Goal: Task Accomplishment & Management: Use online tool/utility

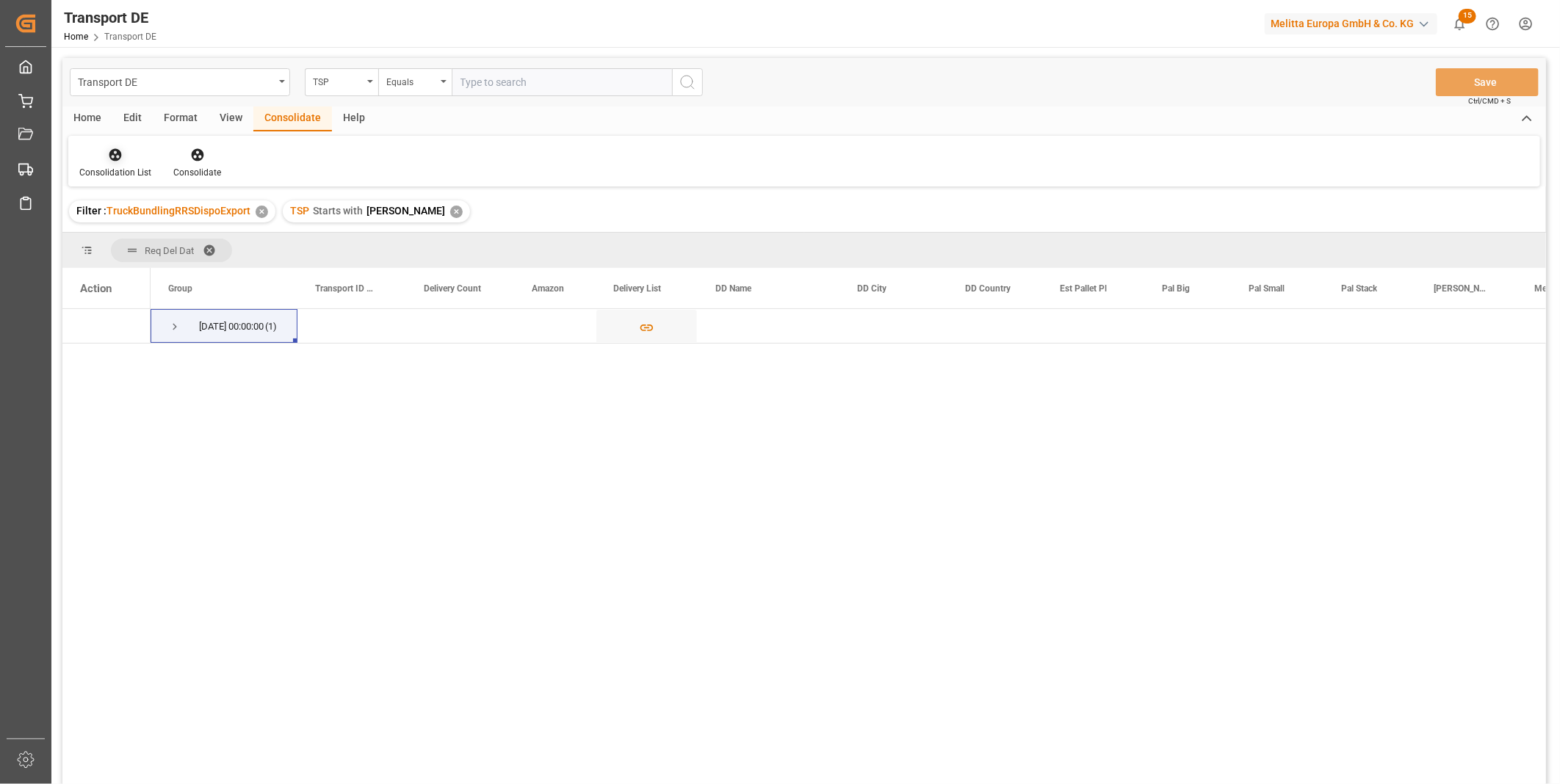
click at [113, 162] on icon at bounding box center [115, 155] width 15 height 15
click at [154, 268] on div "Transport DE TSP Equals Save Ctrl/CMD + S Home Edit Format View Consolidate Hel…" at bounding box center [804, 440] width 1484 height 765
